Goal: Transaction & Acquisition: Obtain resource

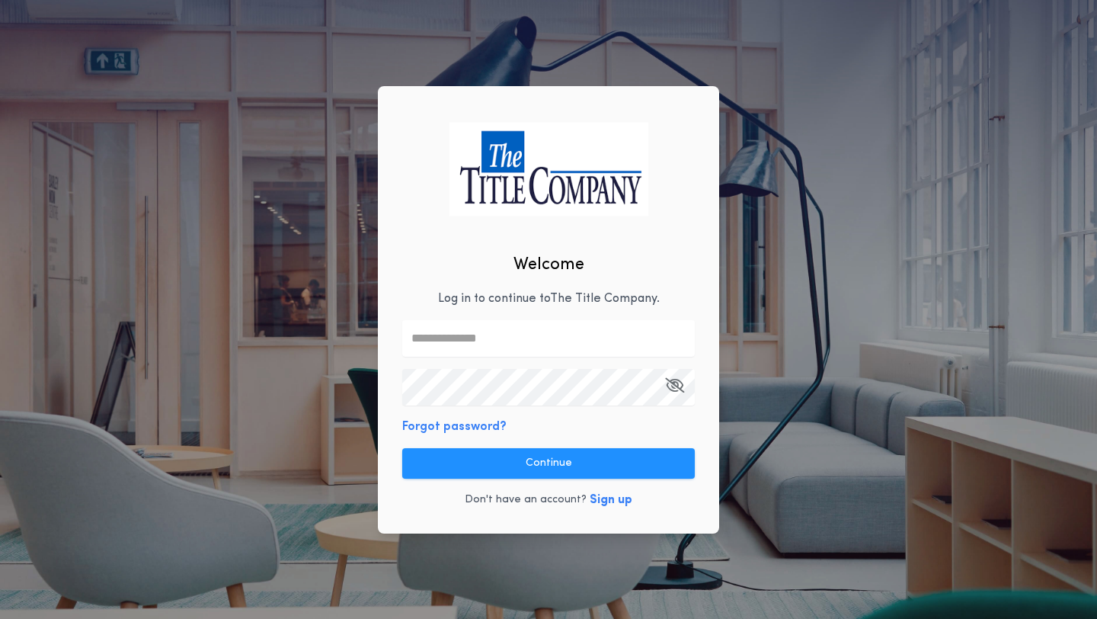
click at [466, 332] on input "text" at bounding box center [548, 338] width 293 height 37
type input "**********"
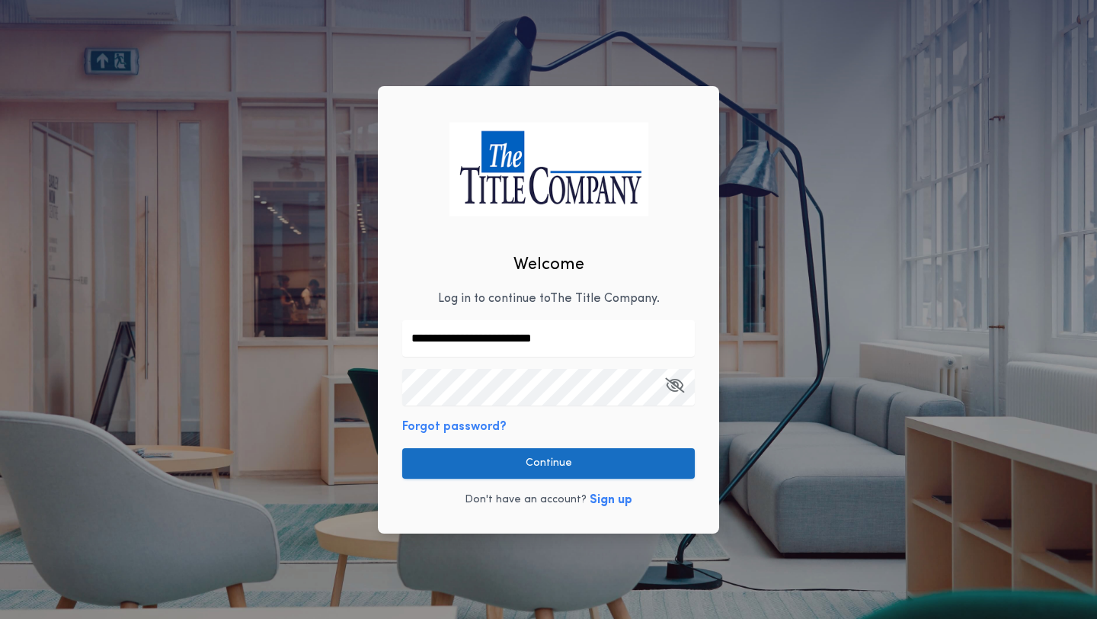
click at [536, 463] on button "Continue" at bounding box center [548, 463] width 293 height 30
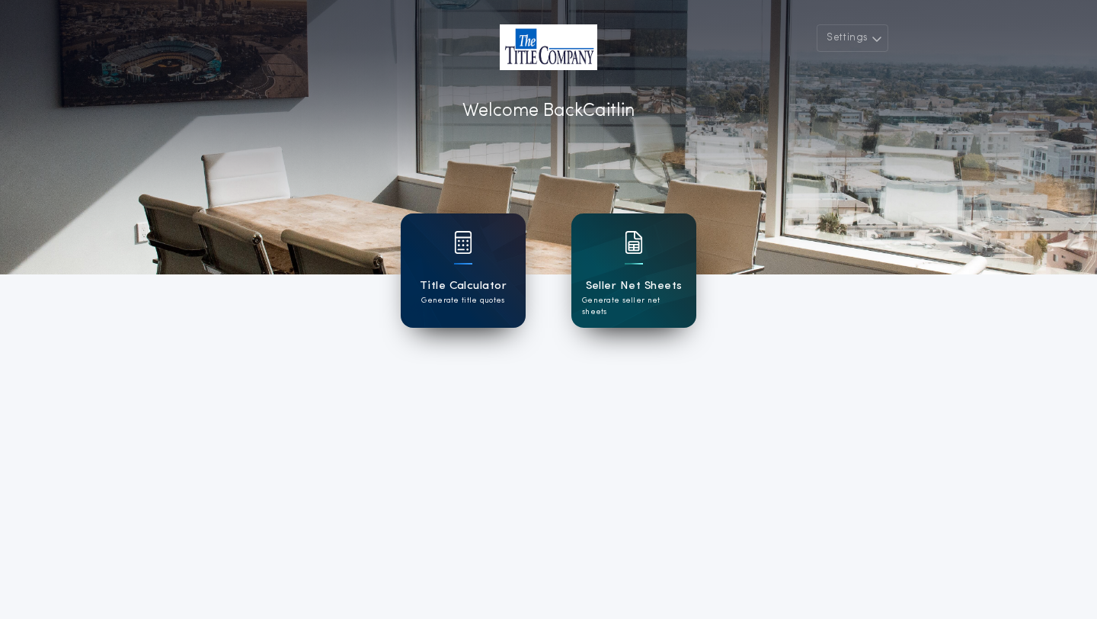
click at [486, 266] on div "Title Calculator Generate title quotes" at bounding box center [463, 270] width 125 height 114
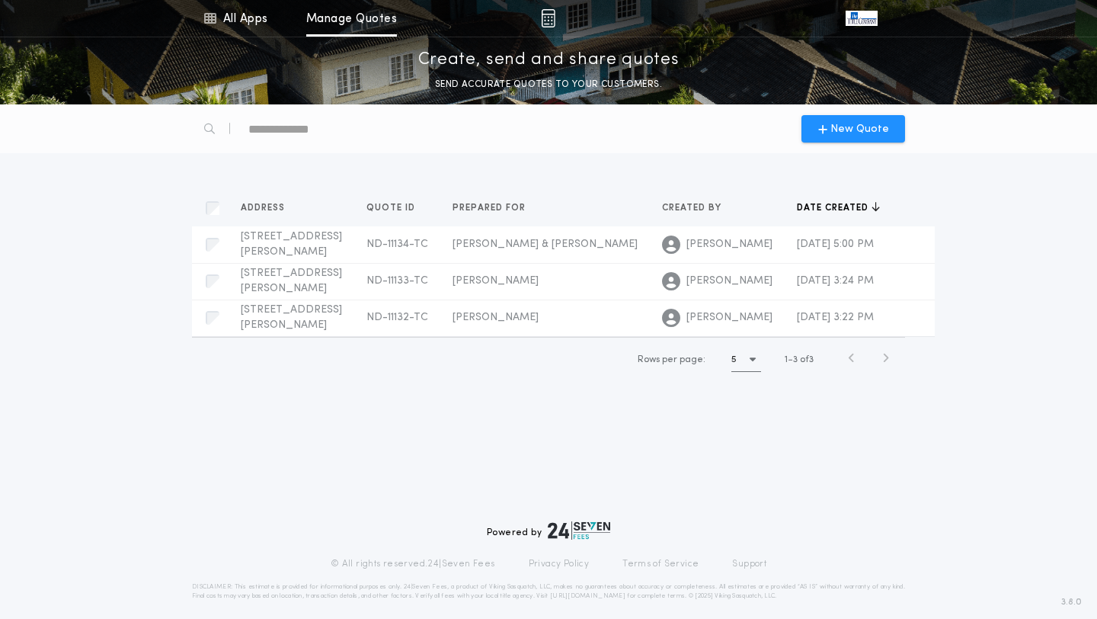
click at [391, 351] on div "Rows per page: 5 1 3 of 3" at bounding box center [548, 360] width 713 height 46
click at [342, 241] on span "[STREET_ADDRESS][PERSON_NAME]" at bounding box center [291, 244] width 101 height 27
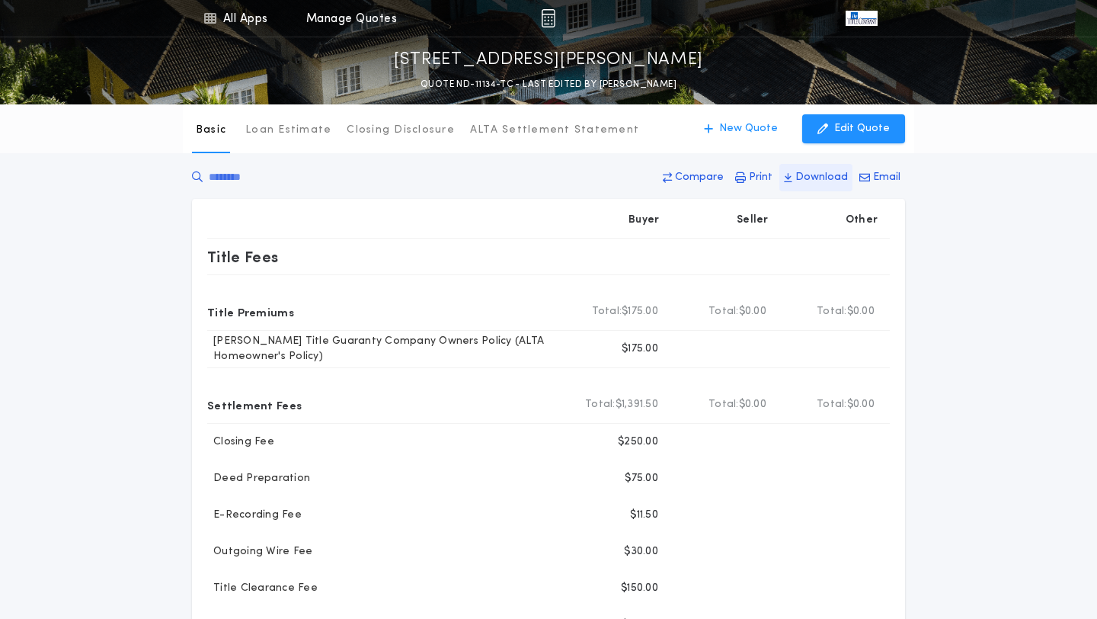
click at [812, 181] on p "Download" at bounding box center [822, 177] width 53 height 15
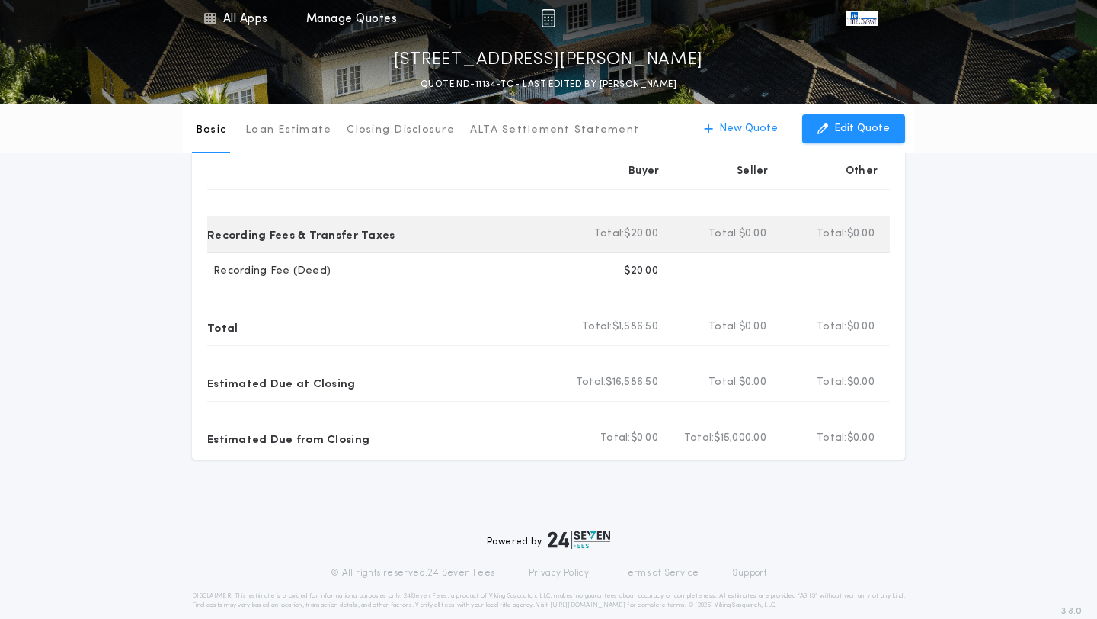
scroll to position [546, 0]
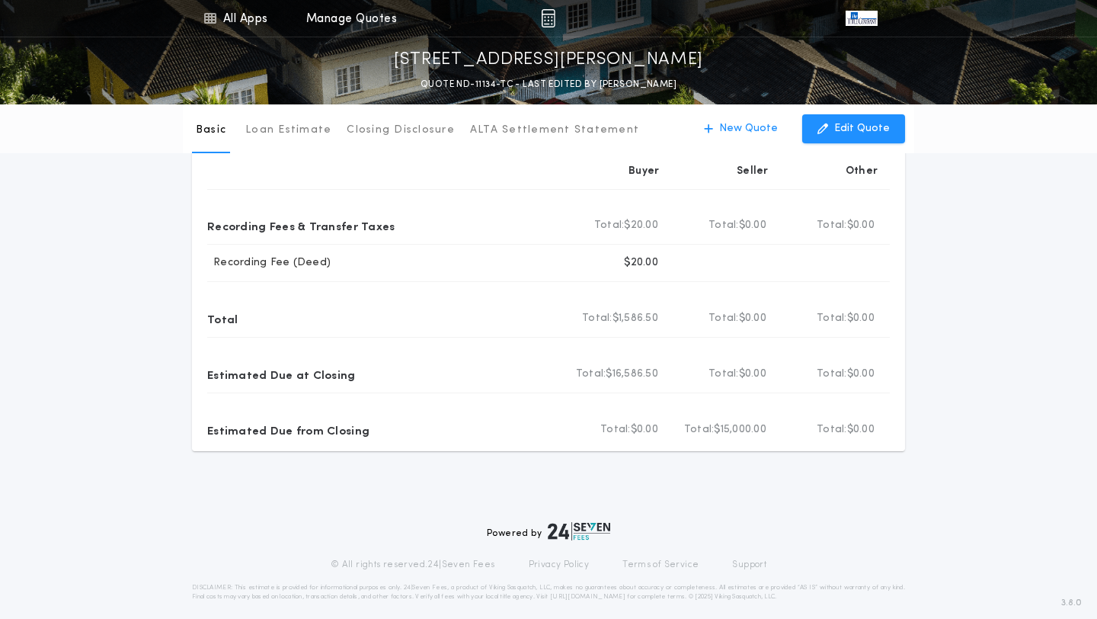
click at [1008, 309] on div "Basic Loan Estimate Closing Disclosure ALTA Settlement Statement Basic New Quot…" at bounding box center [548, 4] width 1097 height 893
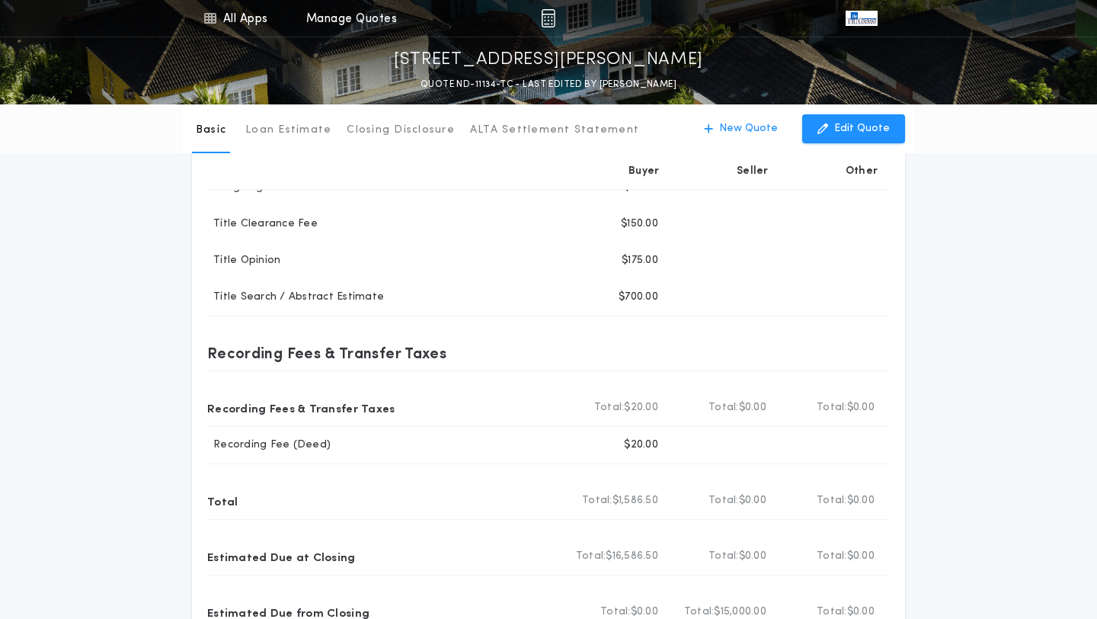
scroll to position [559, 0]
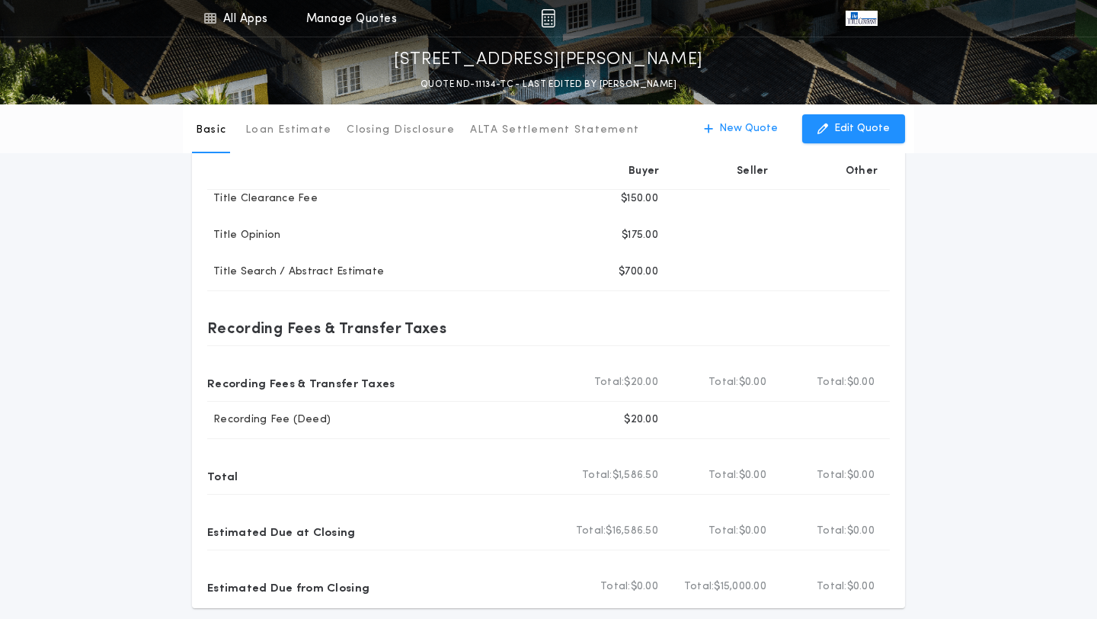
scroll to position [384, 0]
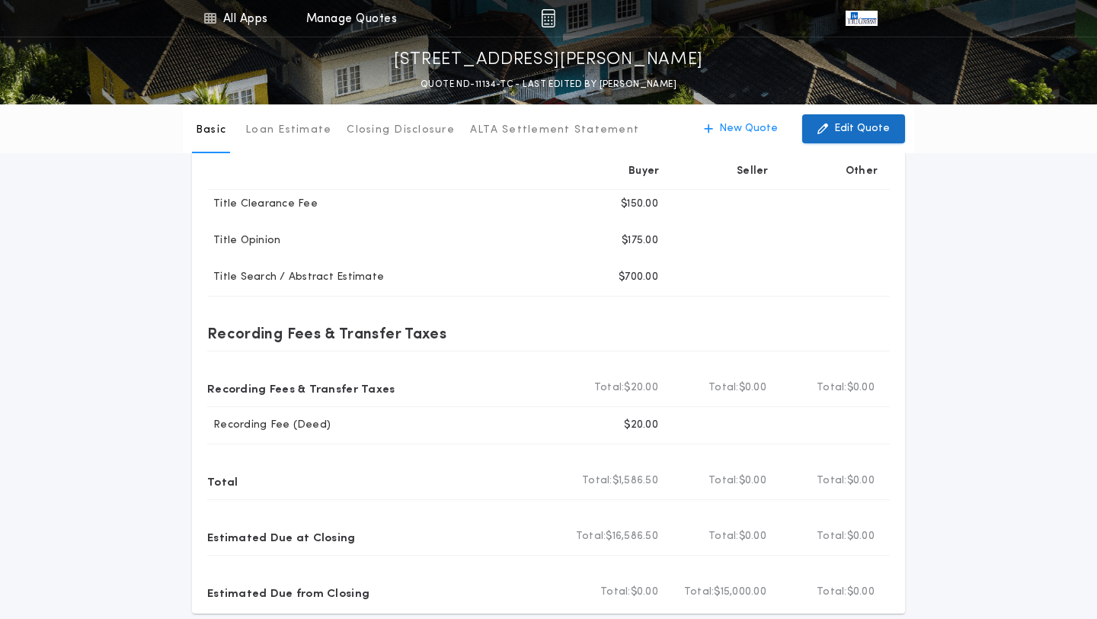
click at [853, 126] on p "Edit Quote" at bounding box center [862, 128] width 56 height 15
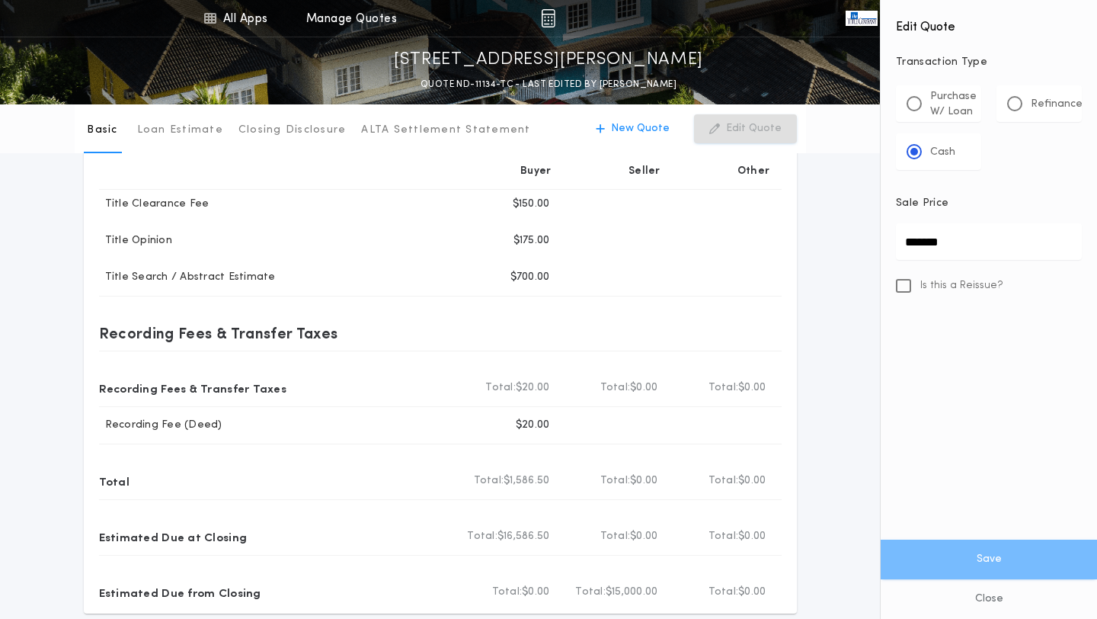
click at [837, 197] on div "Basic Loan Estimate Closing Disclosure ALTA Settlement Statement Basic New Quot…" at bounding box center [548, 166] width 1097 height 893
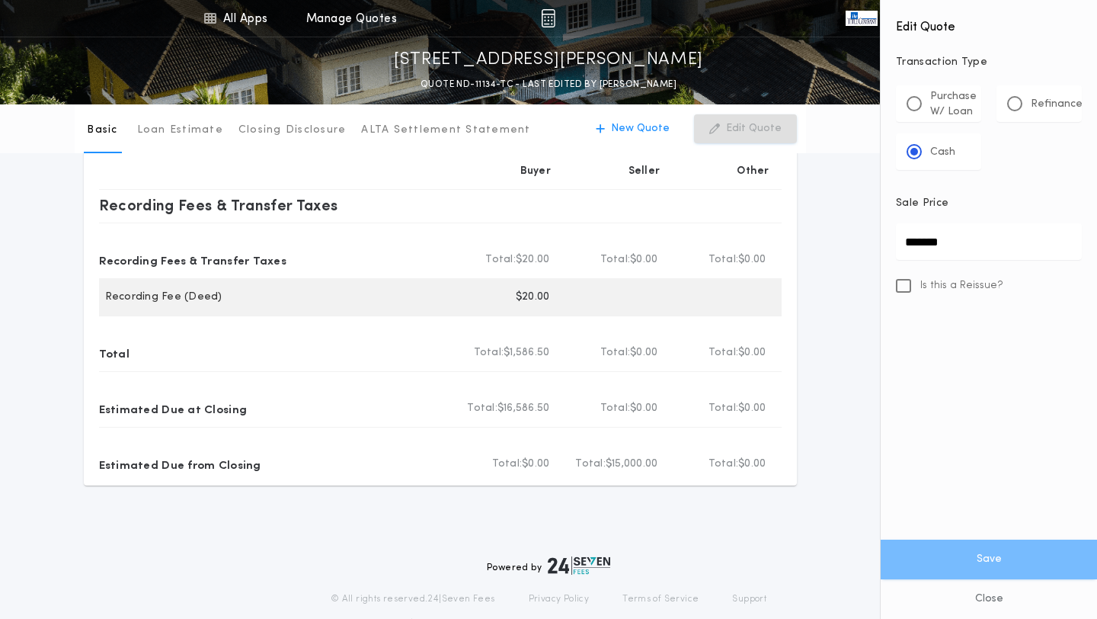
scroll to position [559, 0]
